Goal: Transaction & Acquisition: Purchase product/service

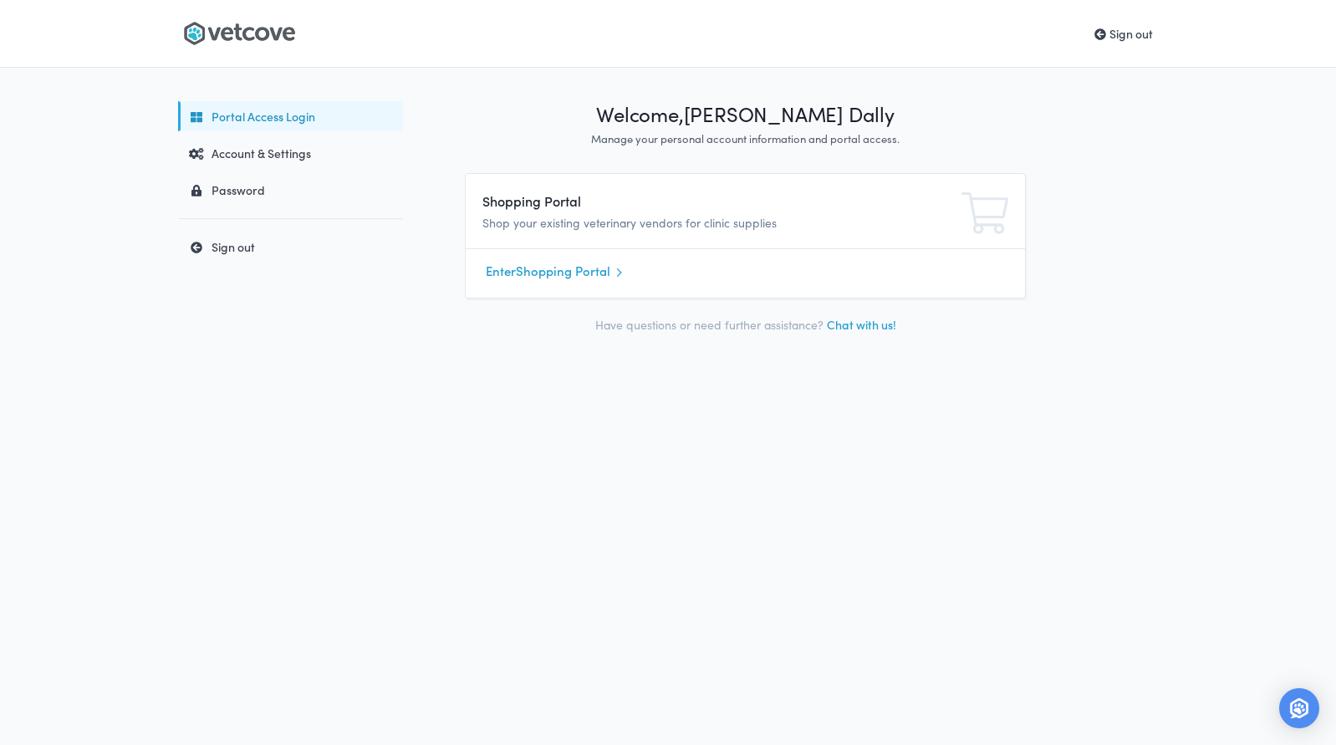
click at [258, 38] on icon at bounding box center [262, 33] width 14 height 13
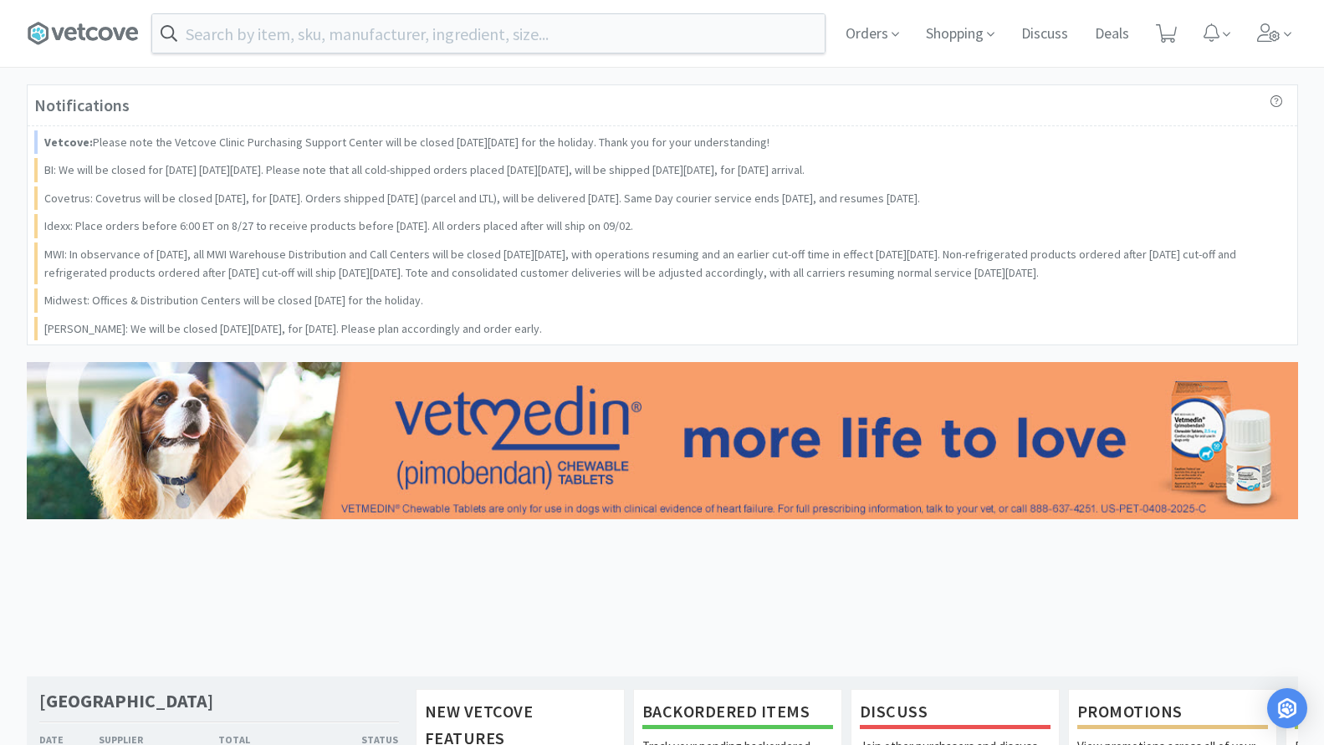
click at [256, 38] on input "text" at bounding box center [488, 33] width 672 height 38
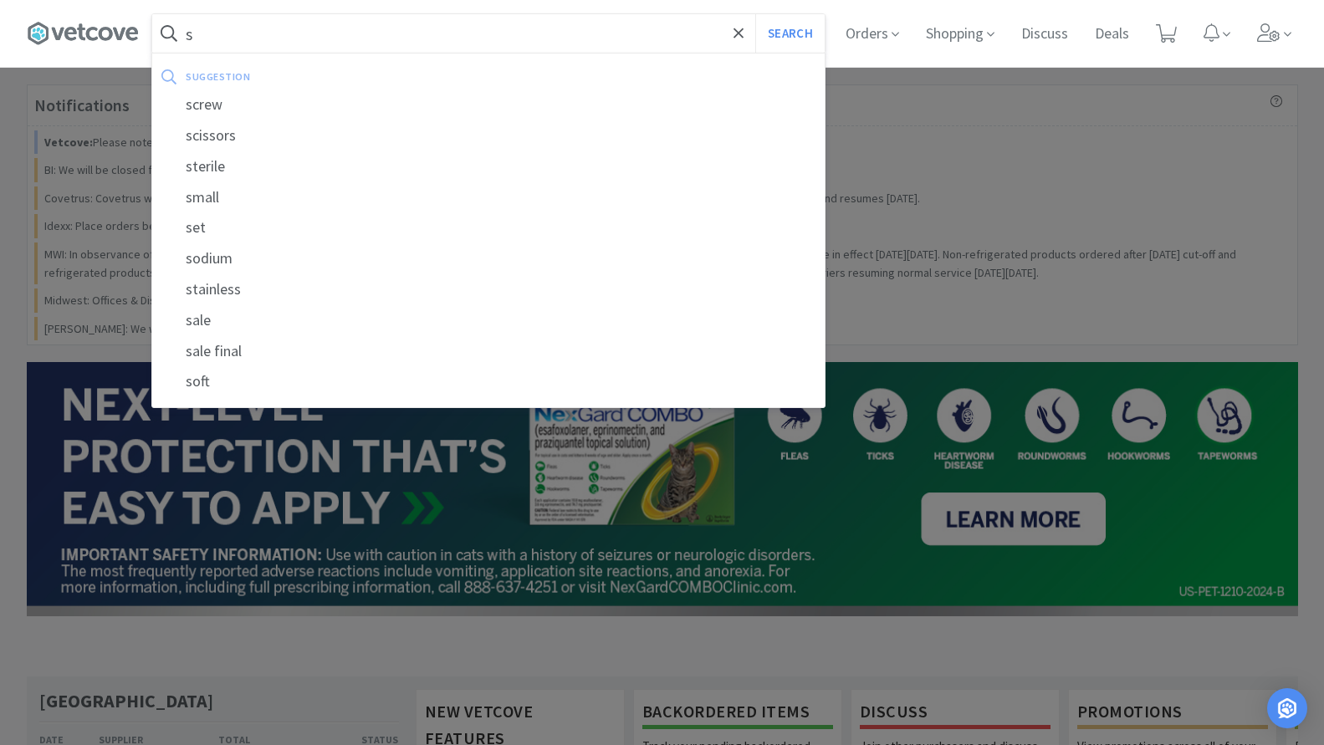
type input "s3"
